Goal: Check status: Check status

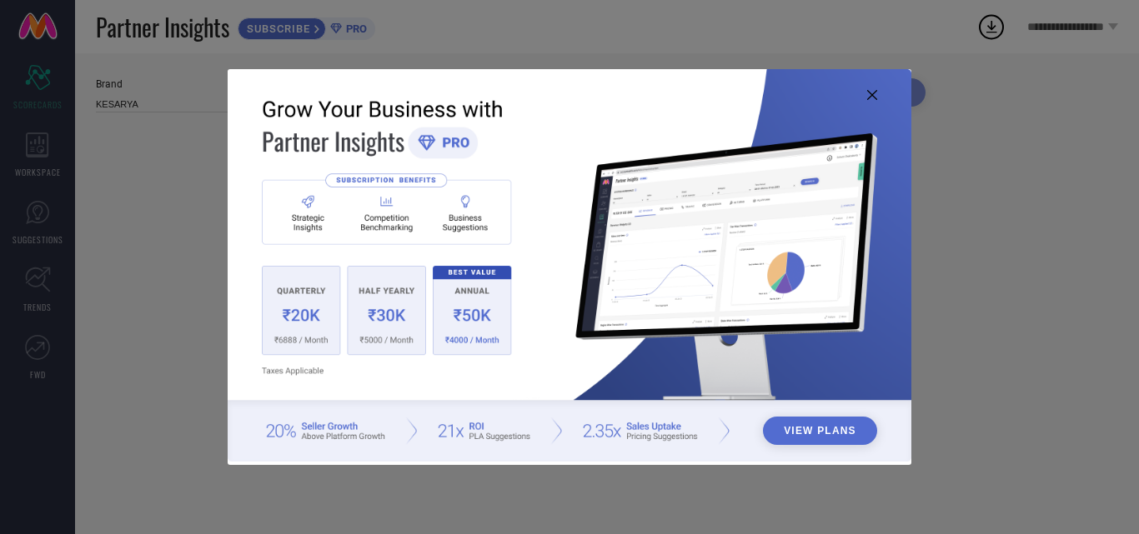
type input "All"
click at [869, 95] on icon at bounding box center [872, 95] width 10 height 10
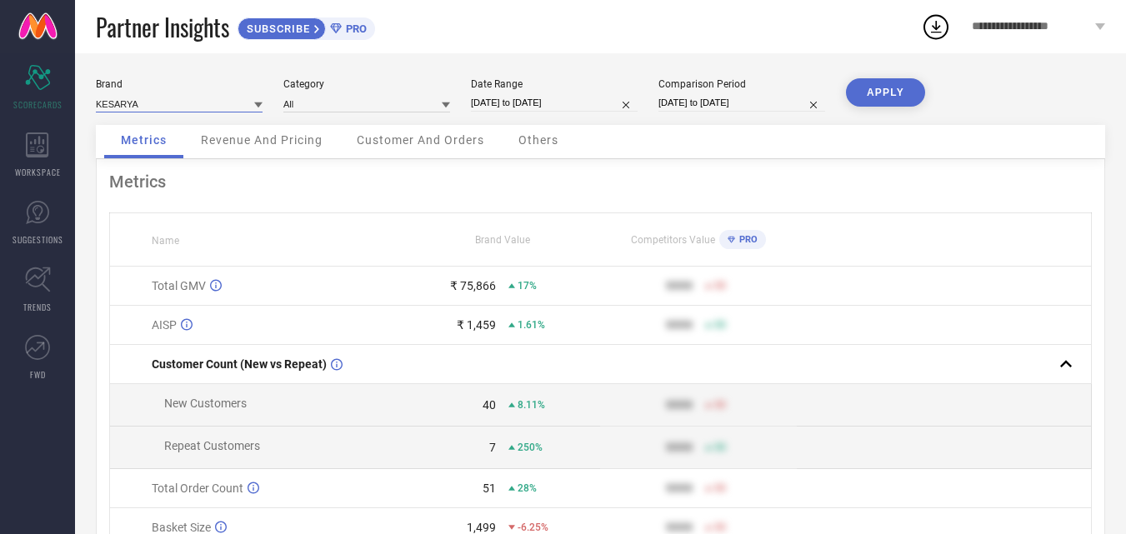
click at [229, 102] on input at bounding box center [179, 104] width 167 height 18
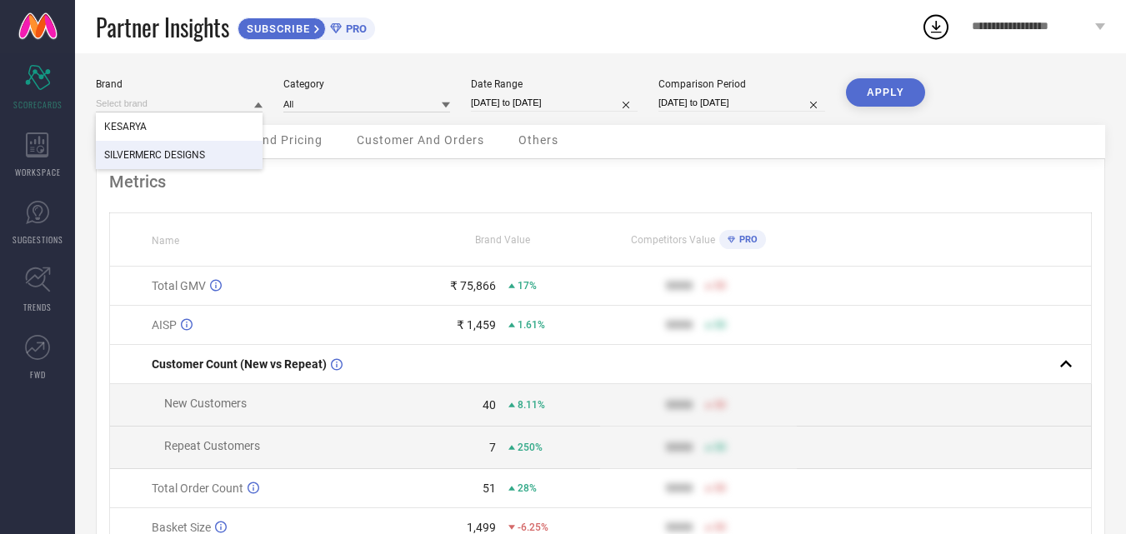
click at [183, 153] on span "SILVERMERC DESIGNS" at bounding box center [154, 155] width 101 height 12
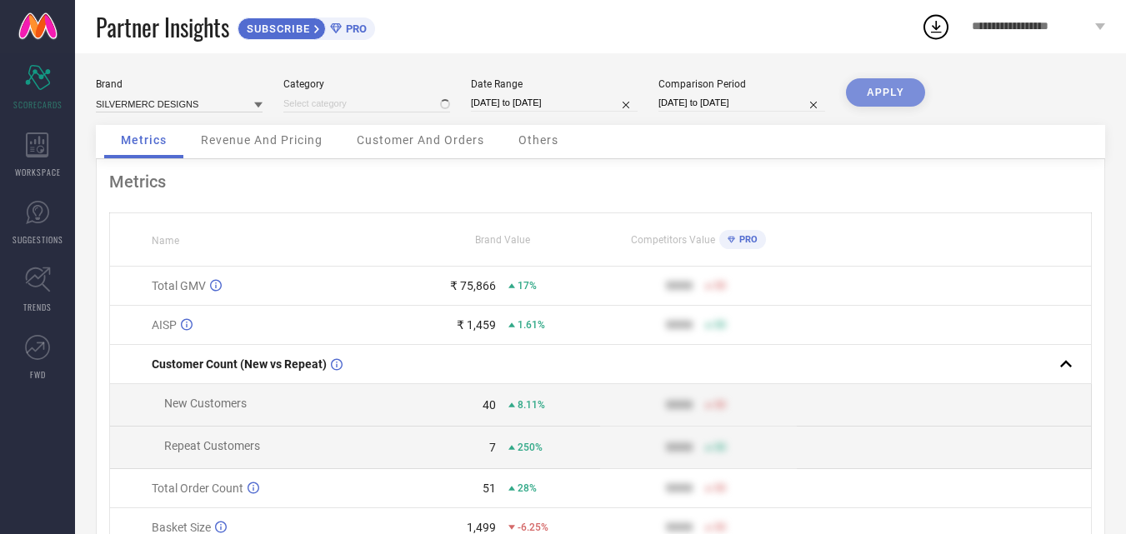
type input "All"
click at [869, 93] on button "APPLY" at bounding box center [885, 92] width 79 height 28
